Goal: Information Seeking & Learning: Learn about a topic

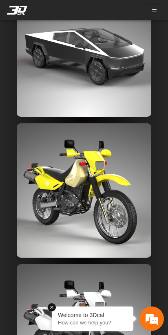
scroll to position [1881, 0]
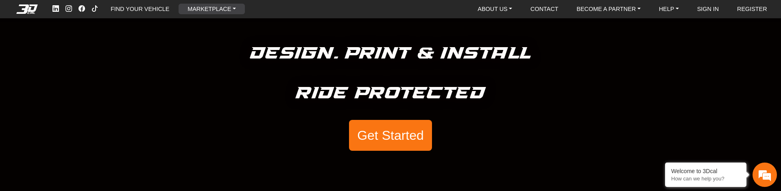
click at [228, 7] on link "MARKETPLACE" at bounding box center [211, 9] width 55 height 11
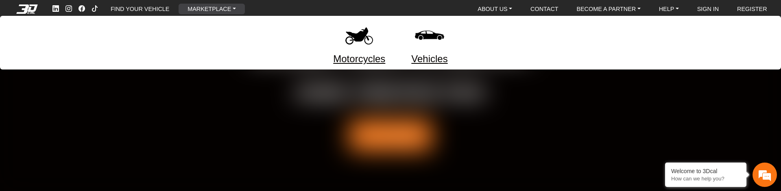
click at [377, 57] on link "Motorcycles" at bounding box center [359, 59] width 52 height 15
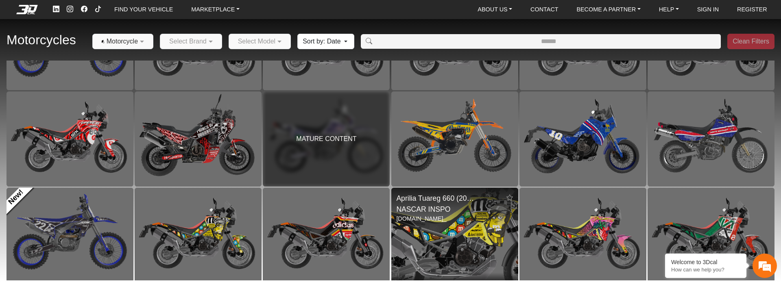
scroll to position [164, 0]
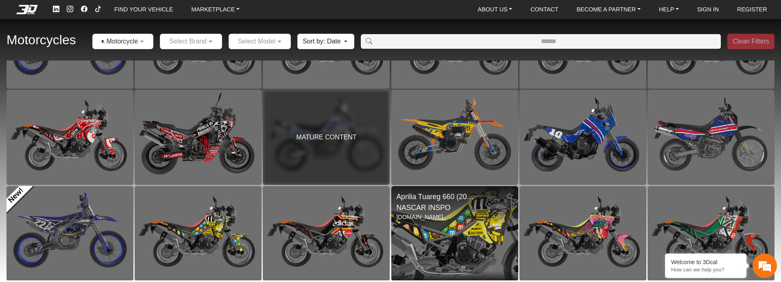
click at [461, 191] on img at bounding box center [455, 234] width 254 height 190
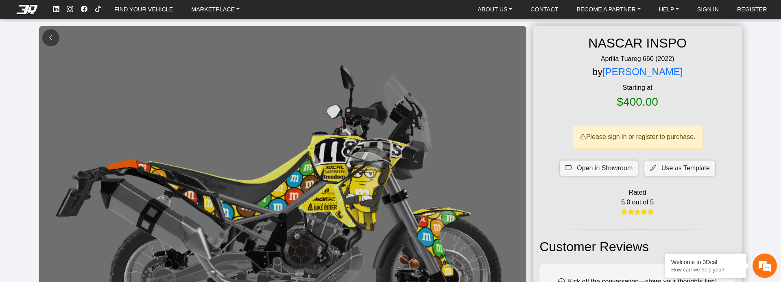
click at [56, 35] on button at bounding box center [50, 37] width 17 height 17
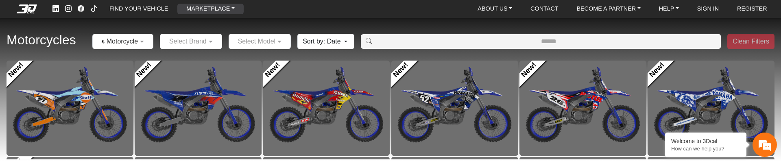
click at [234, 10] on link "MARKETPLACE" at bounding box center [210, 9] width 55 height 11
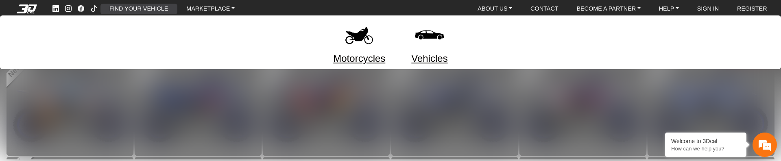
click at [156, 9] on link "FIND YOUR VEHICLE" at bounding box center [138, 9] width 65 height 11
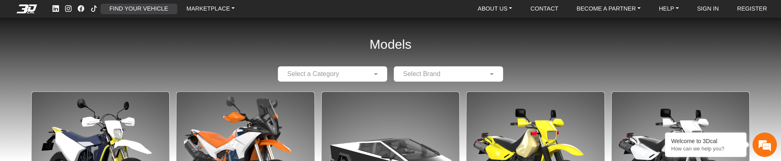
click at [153, 10] on link "FIND YOUR VEHICLE" at bounding box center [138, 9] width 65 height 11
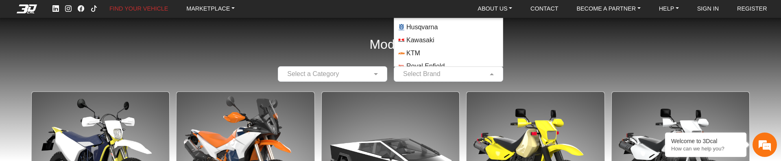
click at [408, 74] on input "text" at bounding box center [440, 74] width 84 height 10
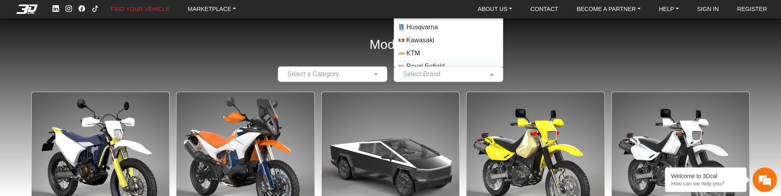
click at [336, 74] on input "text" at bounding box center [324, 74] width 84 height 10
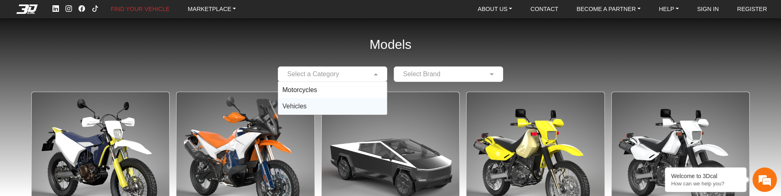
click at [314, 105] on div "Vehicles" at bounding box center [332, 106] width 109 height 16
